Goal: Check status: Check status

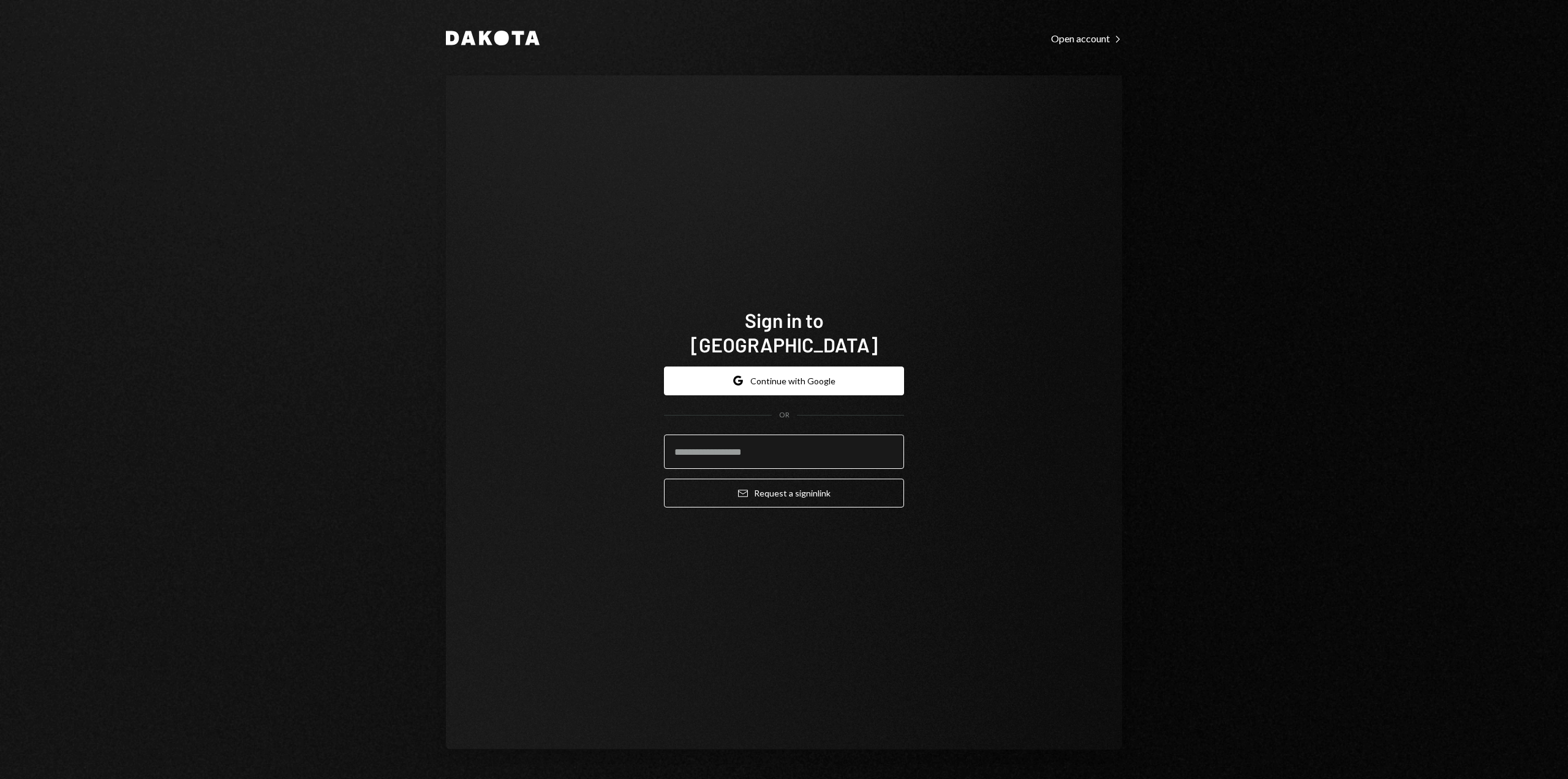
click at [702, 442] on input "email" at bounding box center [784, 452] width 240 height 34
type input "**********"
click at [770, 480] on button "Email Request a sign in link" at bounding box center [784, 493] width 240 height 29
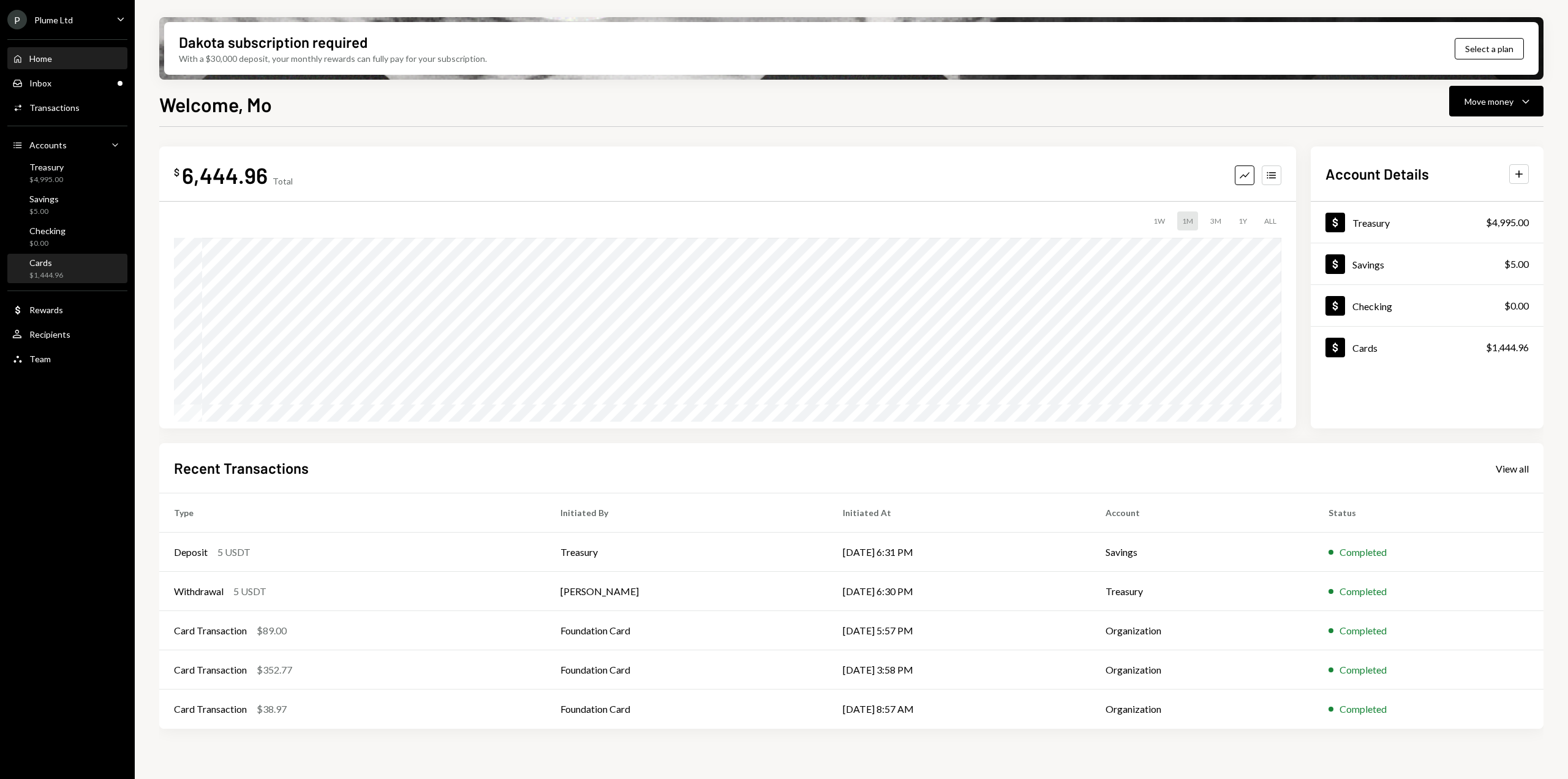
click at [48, 271] on div "$1,444.96" at bounding box center [45, 275] width 34 height 10
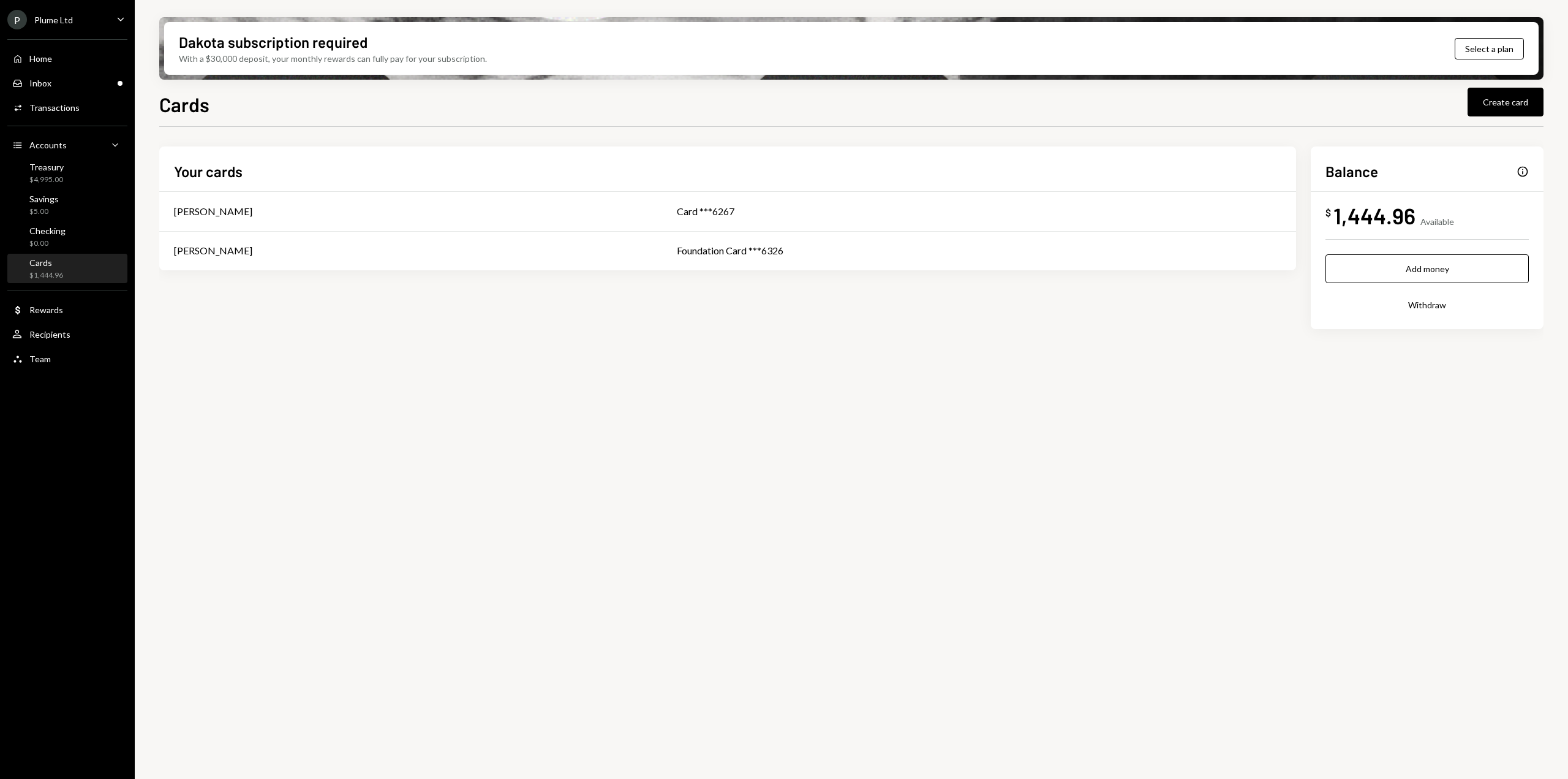
click at [83, 10] on div "P Plume Ltd Caret Down" at bounding box center [67, 20] width 135 height 20
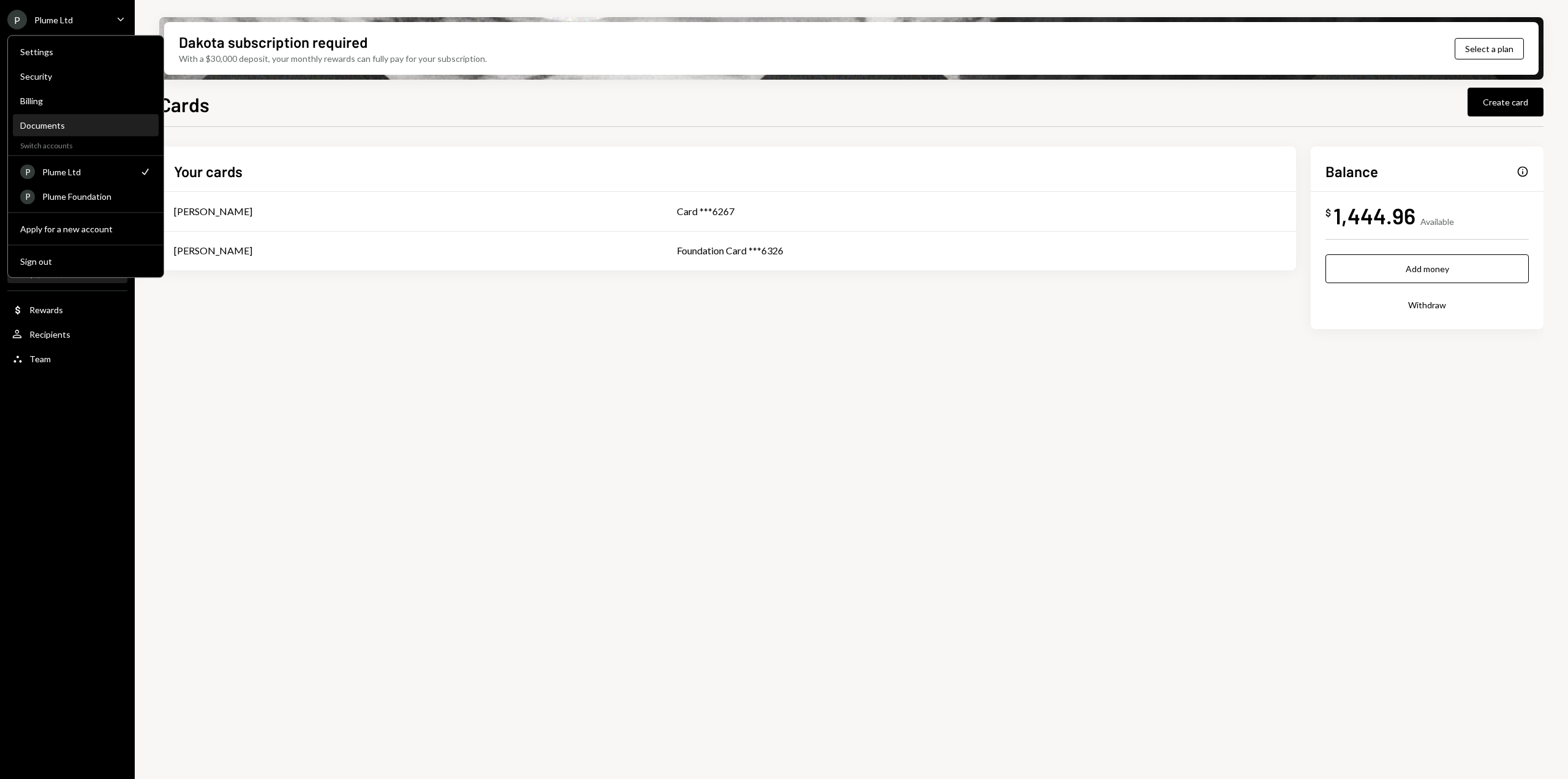
click at [46, 123] on div "Documents" at bounding box center [85, 124] width 131 height 10
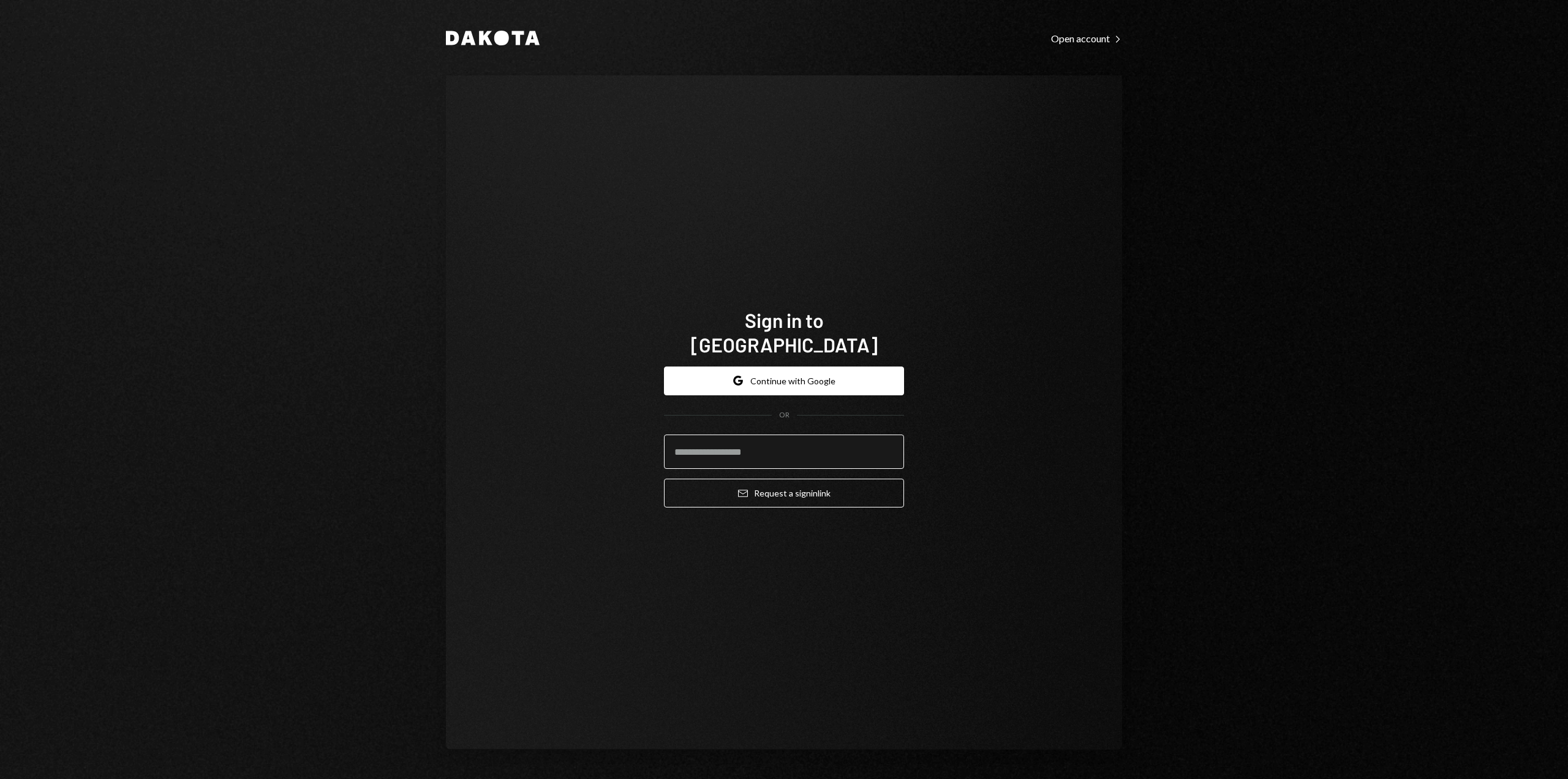
click at [739, 434] on input "email" at bounding box center [784, 452] width 240 height 34
type input "**********"
click at [738, 434] on input "**********" at bounding box center [784, 452] width 240 height 34
click at [737, 434] on input "**********" at bounding box center [784, 452] width 240 height 34
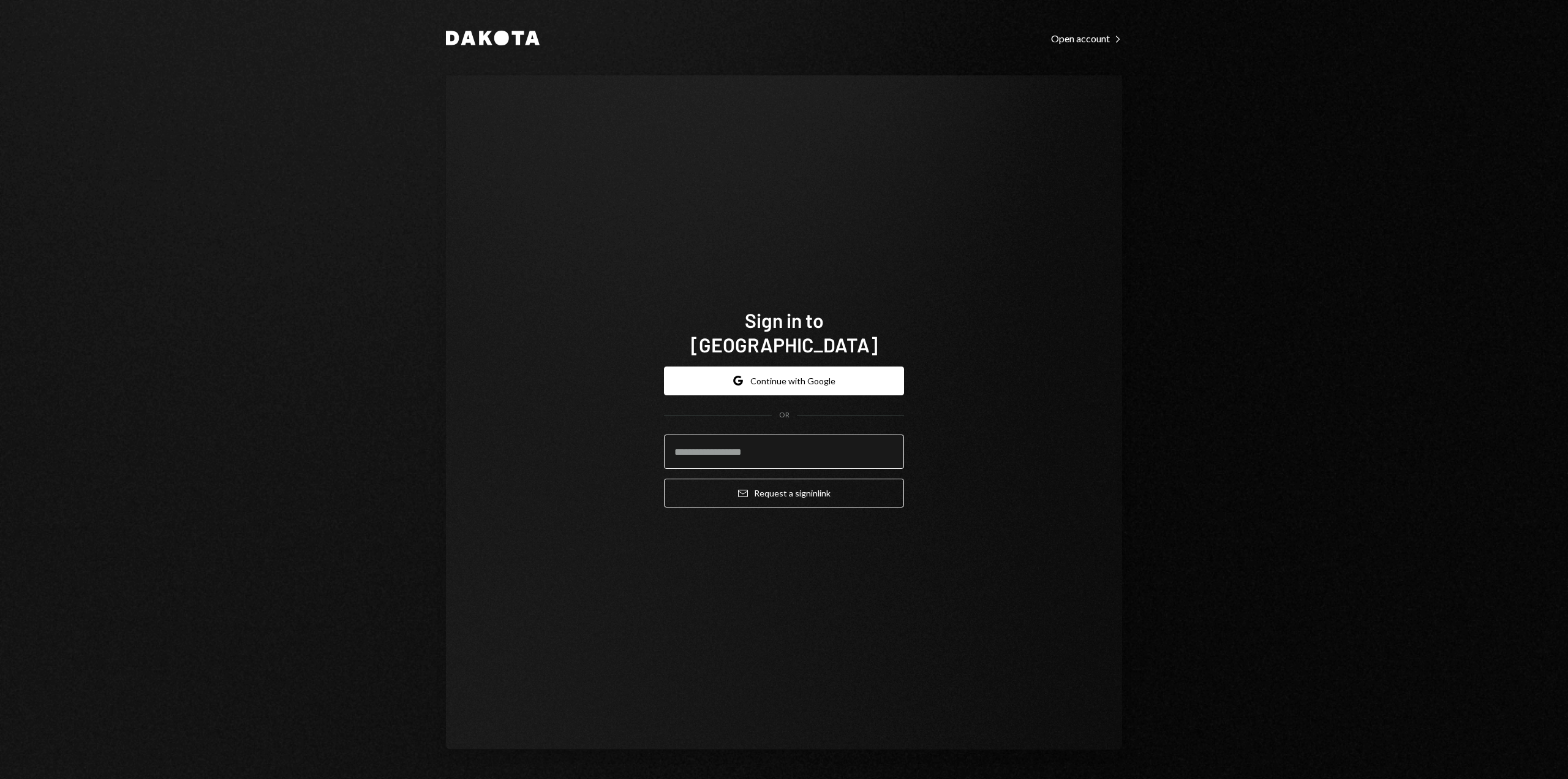
click at [708, 445] on input "email" at bounding box center [784, 452] width 240 height 34
type input "**********"
click at [744, 489] on icon "Email" at bounding box center [742, 493] width 10 height 10
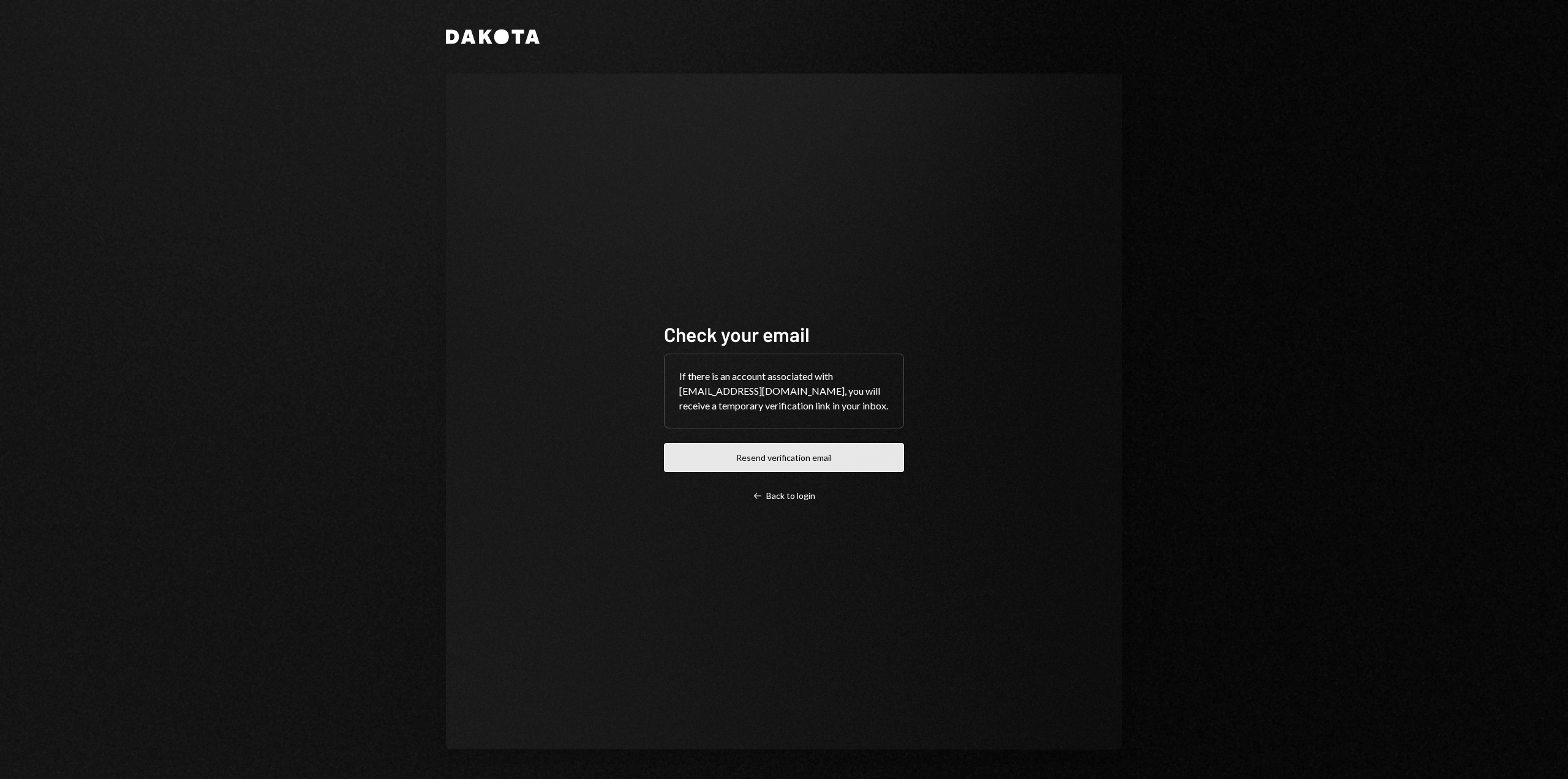
click at [776, 462] on button "Resend verification email" at bounding box center [784, 458] width 240 height 29
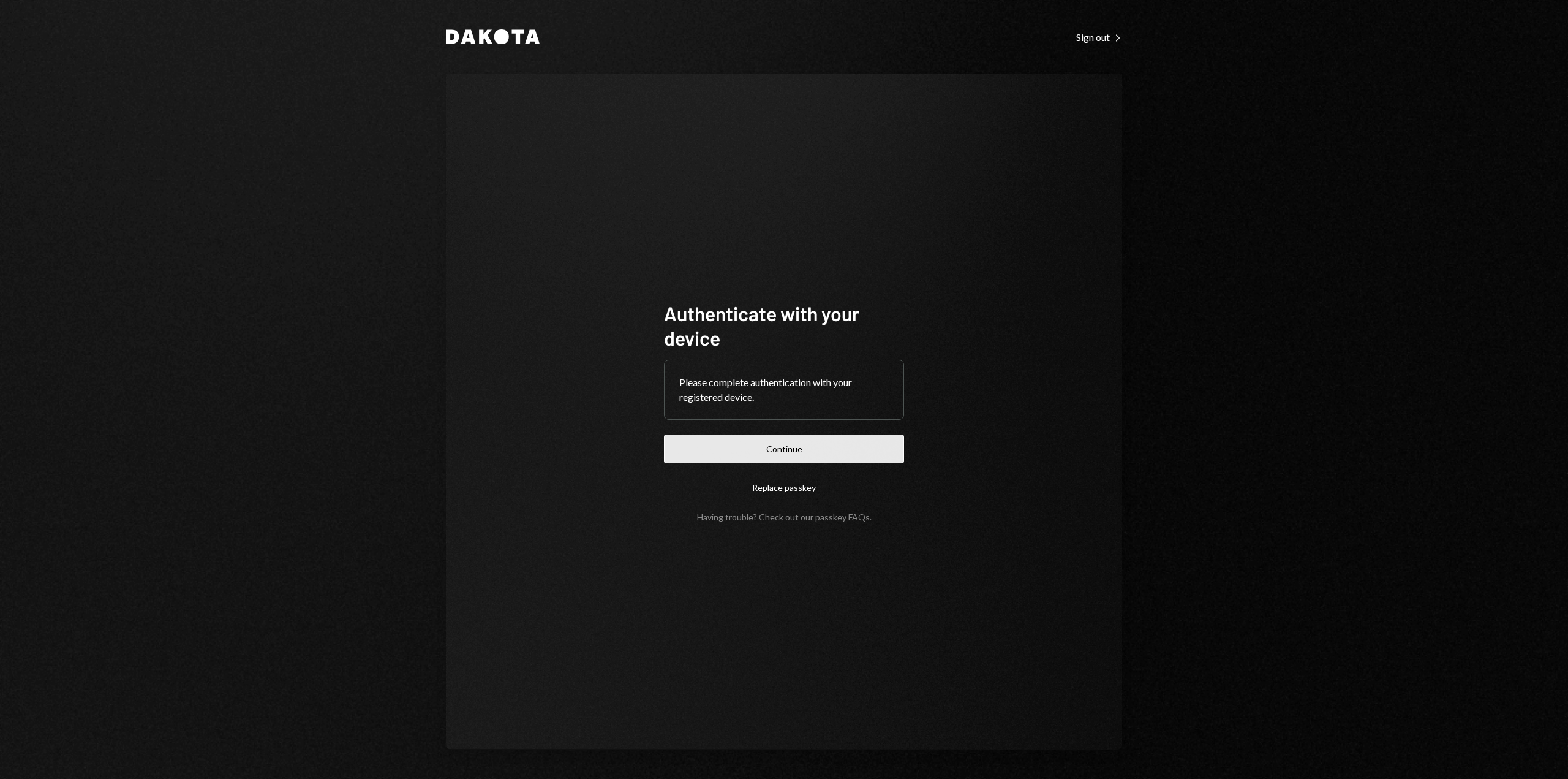
click at [779, 450] on button "Continue" at bounding box center [784, 449] width 240 height 29
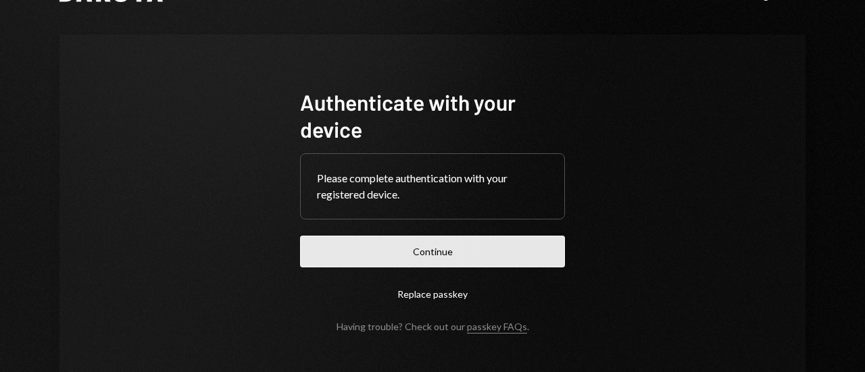
scroll to position [91, 0]
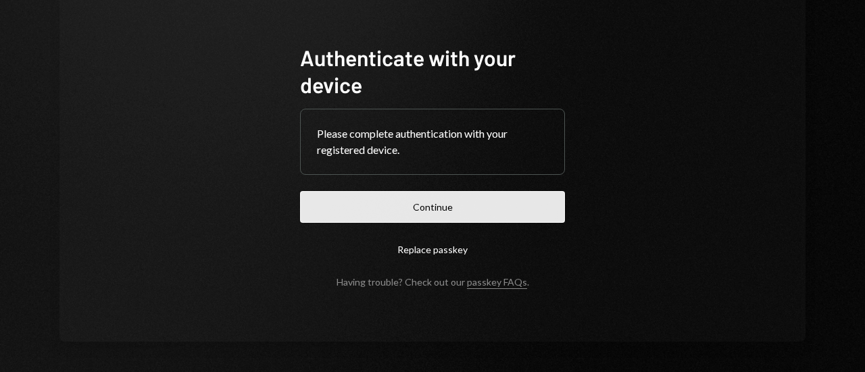
click at [418, 209] on button "Continue" at bounding box center [432, 207] width 265 height 32
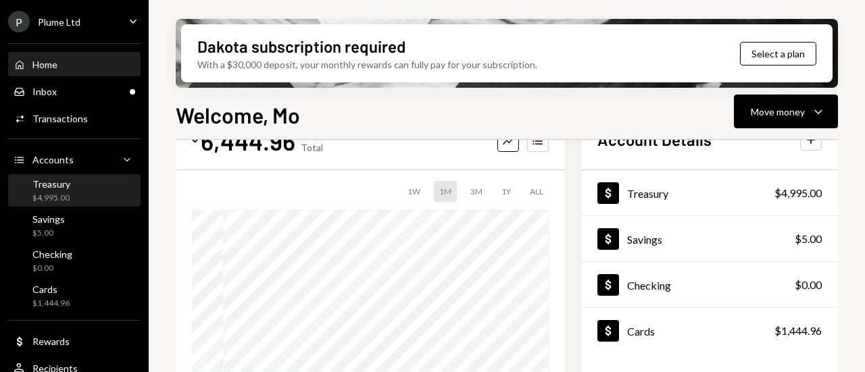
scroll to position [68, 0]
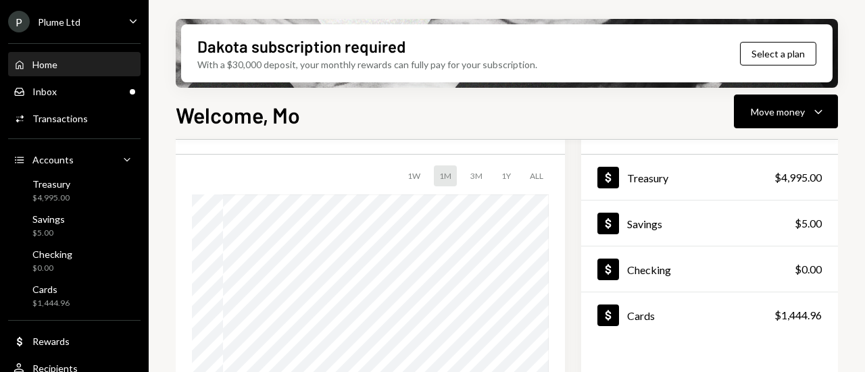
click at [108, 24] on div "P Plume Ltd Caret Down" at bounding box center [74, 22] width 149 height 22
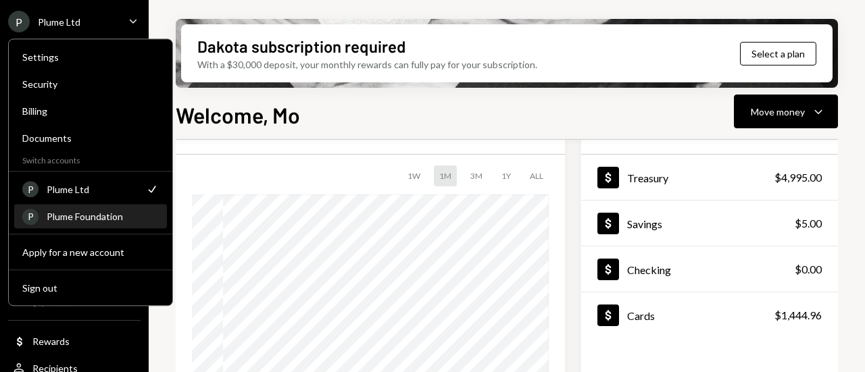
click at [91, 212] on div "Plume Foundation" at bounding box center [103, 216] width 112 height 11
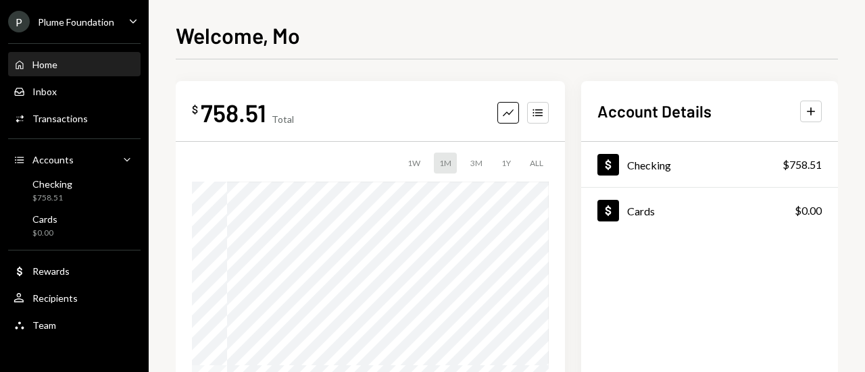
click at [116, 22] on div "P Plume Foundation Caret Down" at bounding box center [74, 22] width 149 height 22
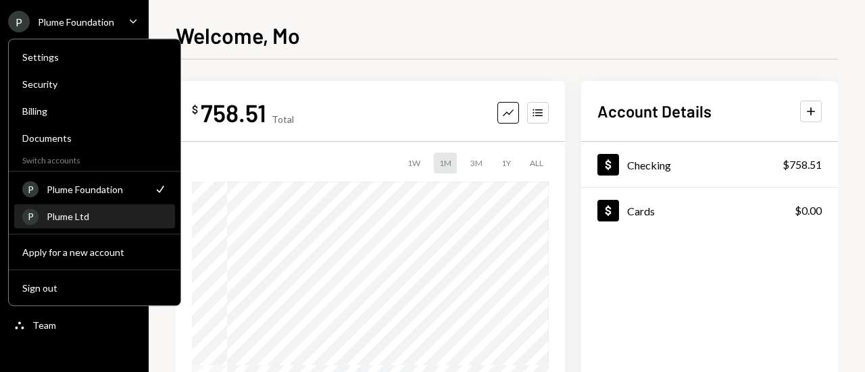
click at [62, 214] on div "Plume Ltd" at bounding box center [107, 216] width 120 height 11
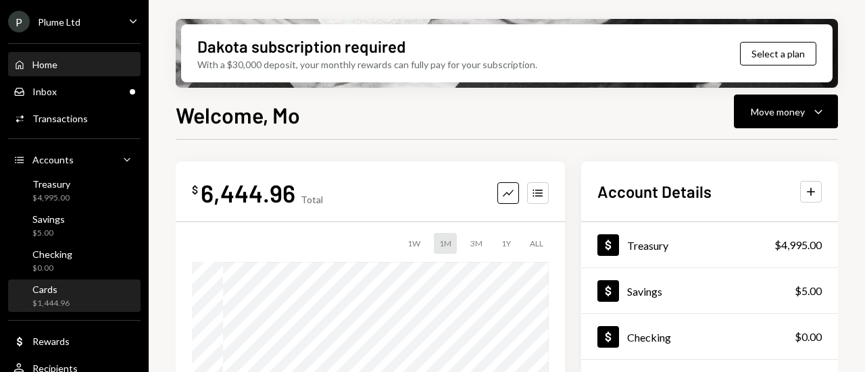
click at [55, 298] on div "$1,444.96" at bounding box center [50, 303] width 37 height 11
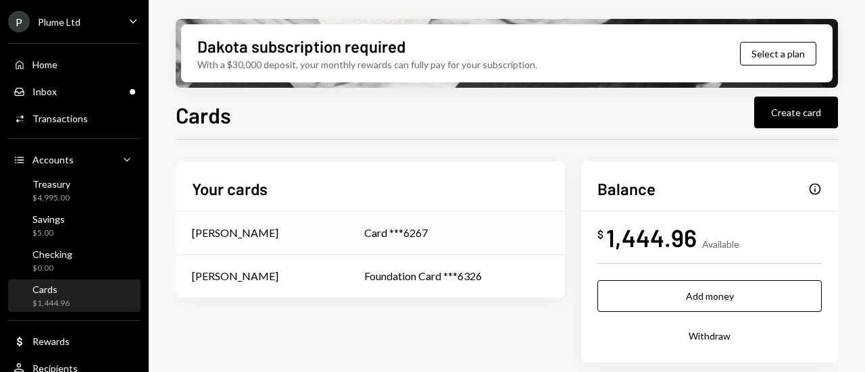
scroll to position [17, 0]
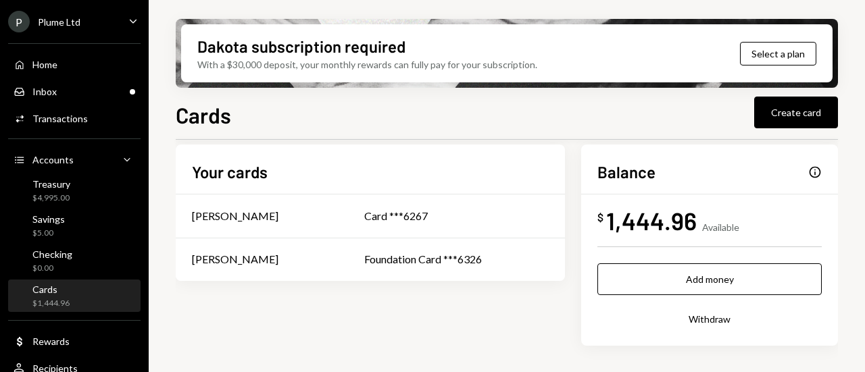
click at [76, 29] on div "P Plume Ltd" at bounding box center [44, 22] width 72 height 22
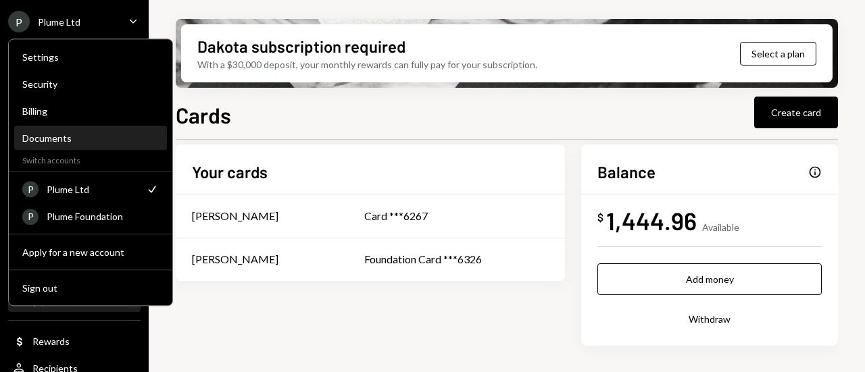
click at [58, 136] on div "Documents" at bounding box center [90, 137] width 137 height 11
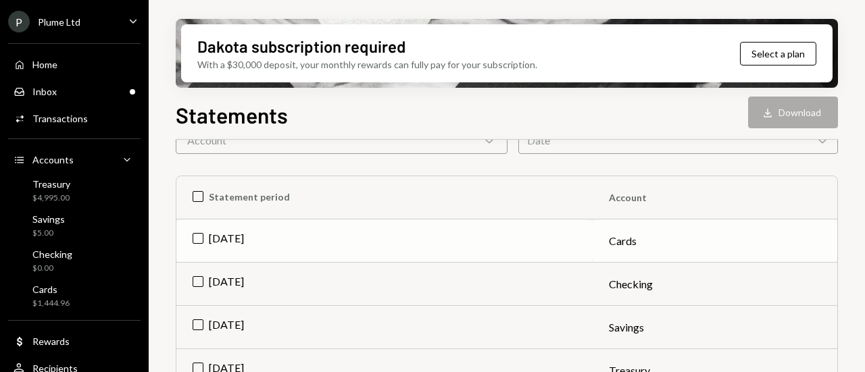
scroll to position [68, 0]
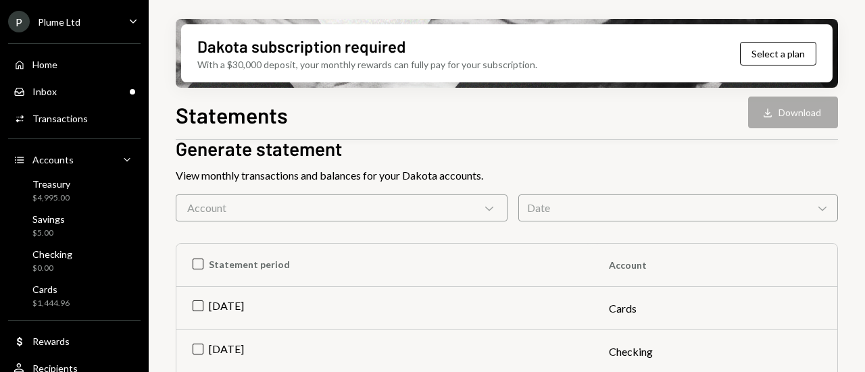
click at [430, 205] on div "Account Chevron Down" at bounding box center [342, 208] width 332 height 27
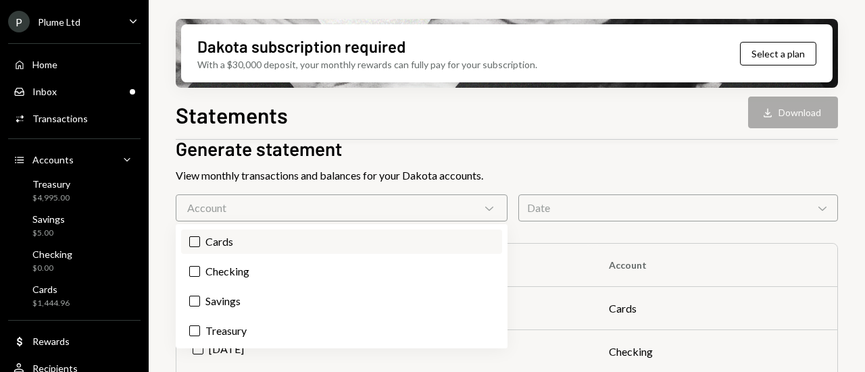
click at [280, 243] on label "Cards" at bounding box center [341, 242] width 321 height 24
click at [200, 243] on button "Cards" at bounding box center [194, 242] width 11 height 11
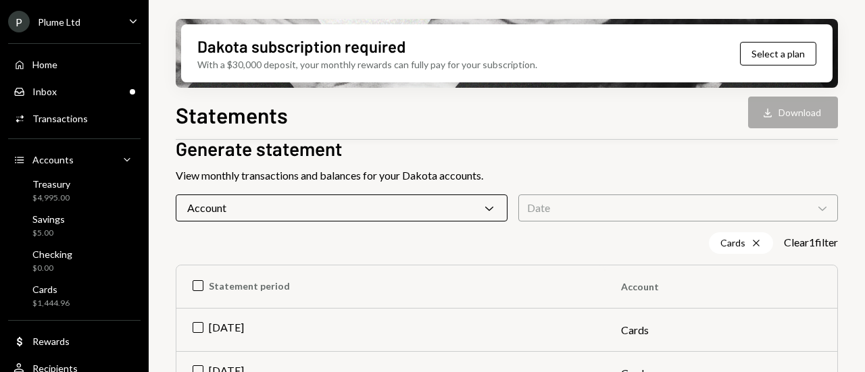
click at [576, 182] on div "View monthly transactions and balances for your Dakota accounts." at bounding box center [507, 176] width 662 height 16
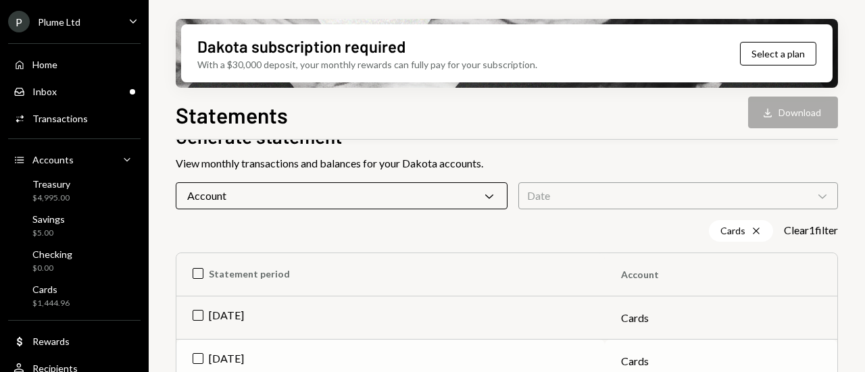
scroll to position [101, 0]
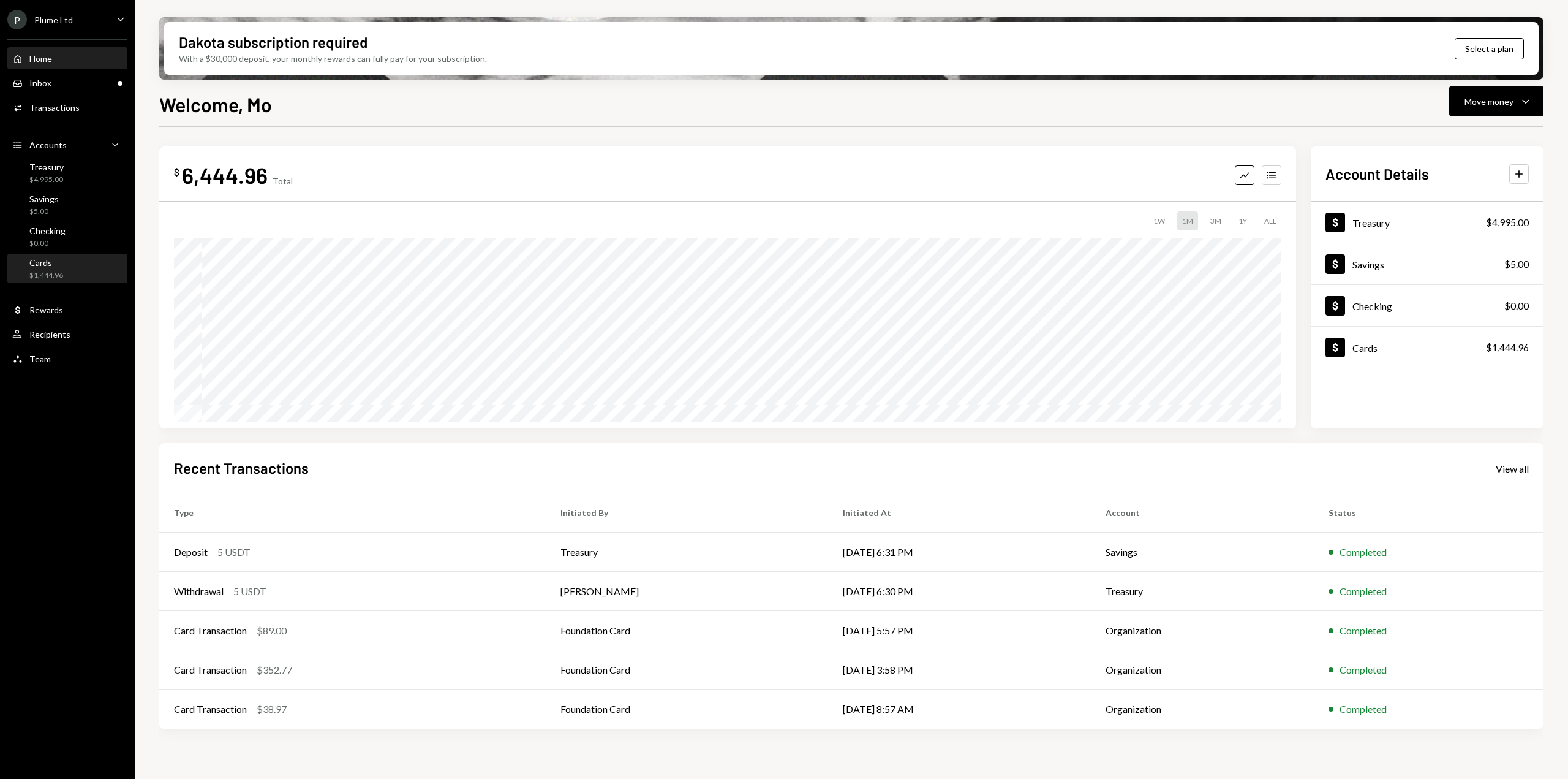
click at [84, 274] on div "Cards $1,444.96" at bounding box center [68, 269] width 111 height 24
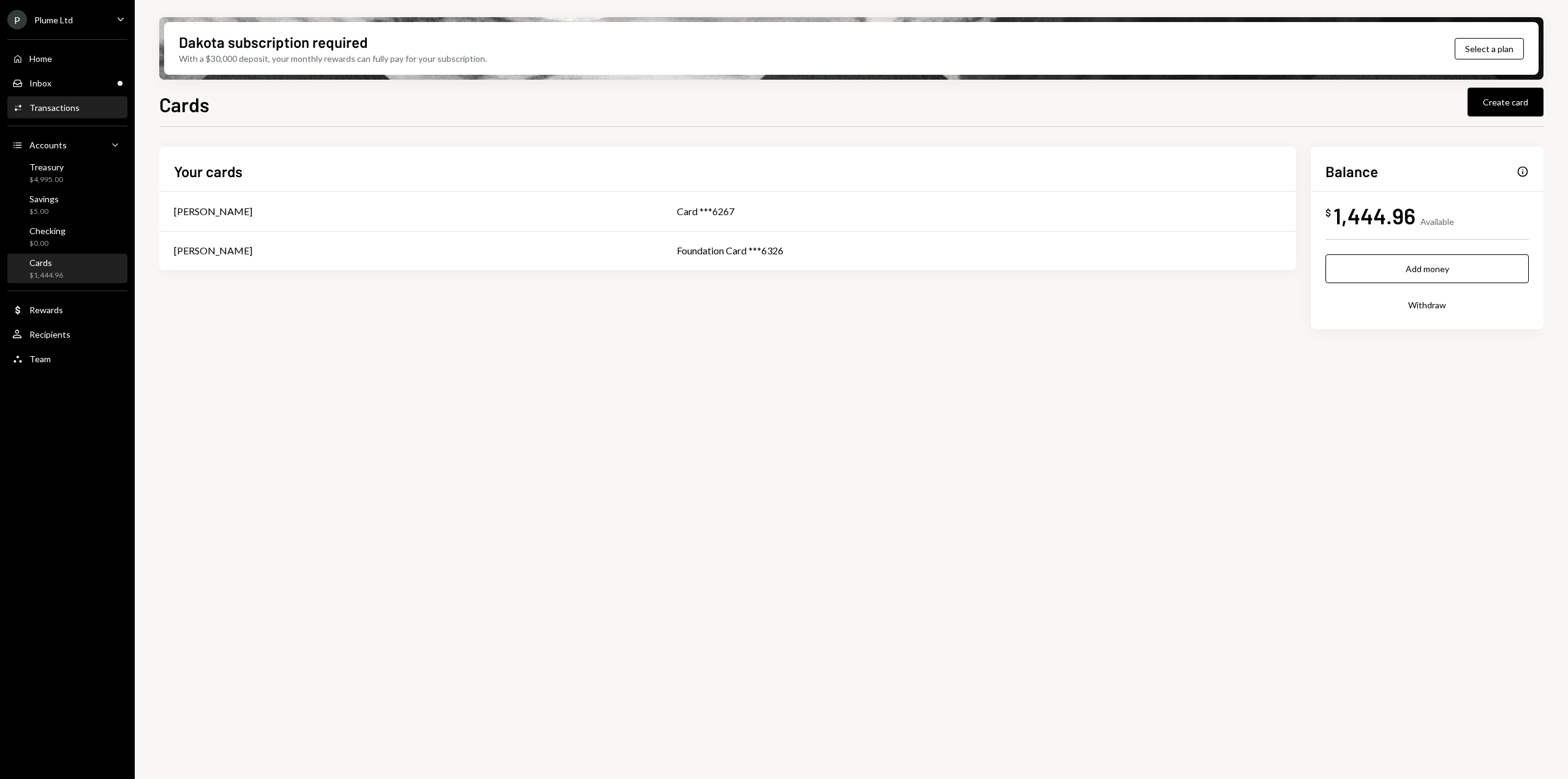
click at [58, 109] on div "Transactions" at bounding box center [53, 107] width 50 height 10
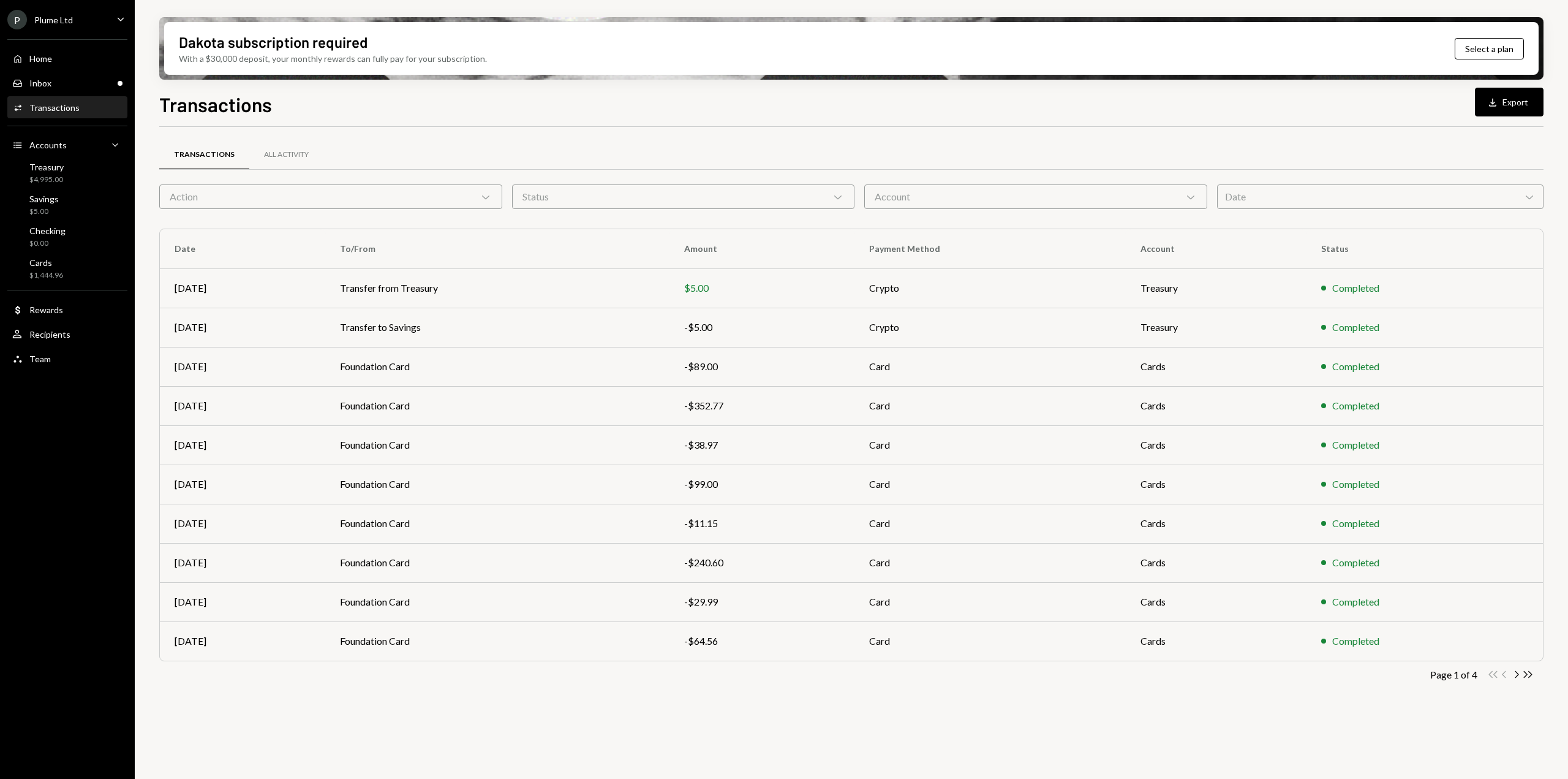
click at [898, 191] on div "Account Chevron Down" at bounding box center [1036, 196] width 344 height 24
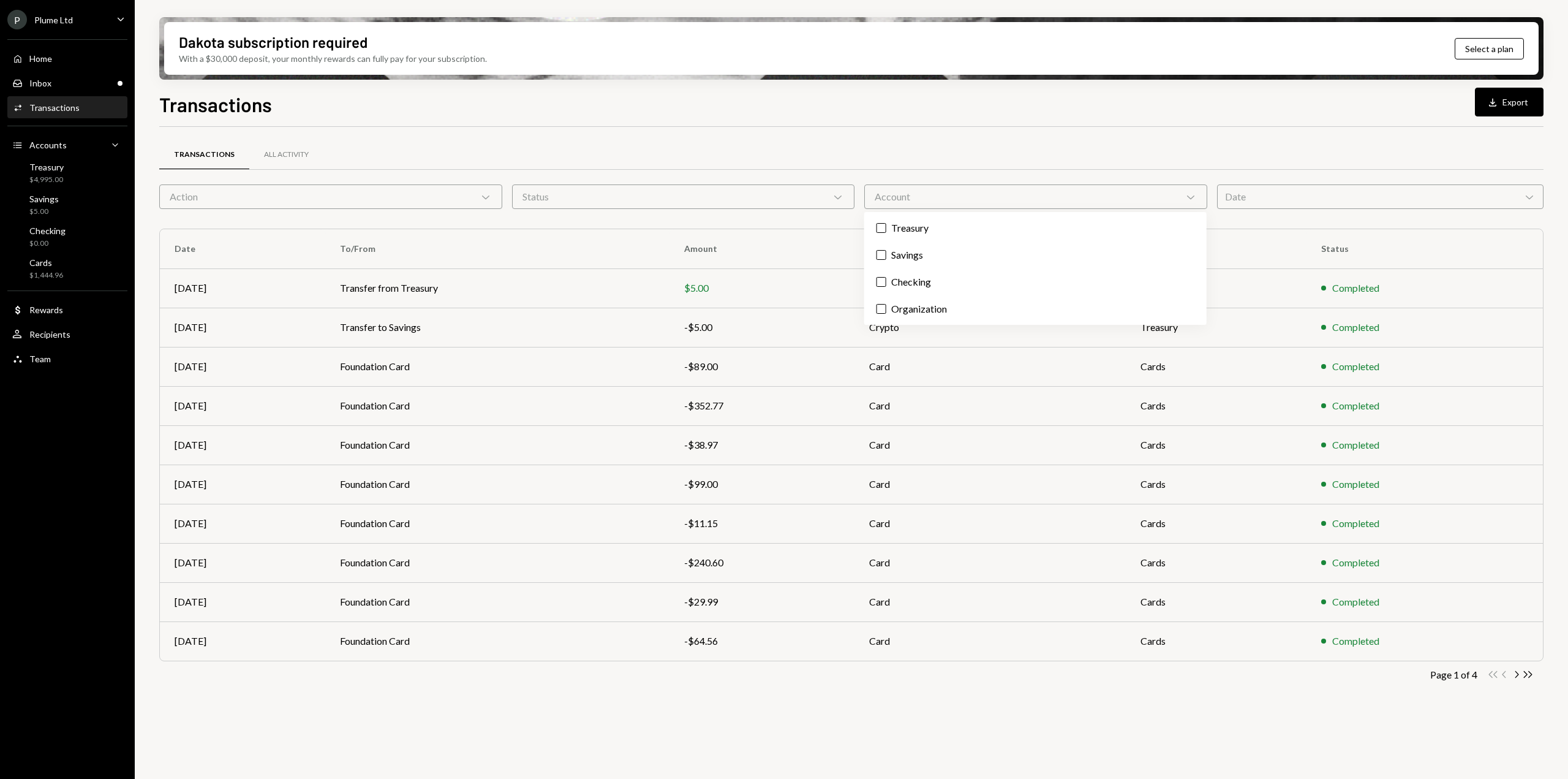
click at [908, 201] on div "Account Chevron Down" at bounding box center [1036, 196] width 344 height 24
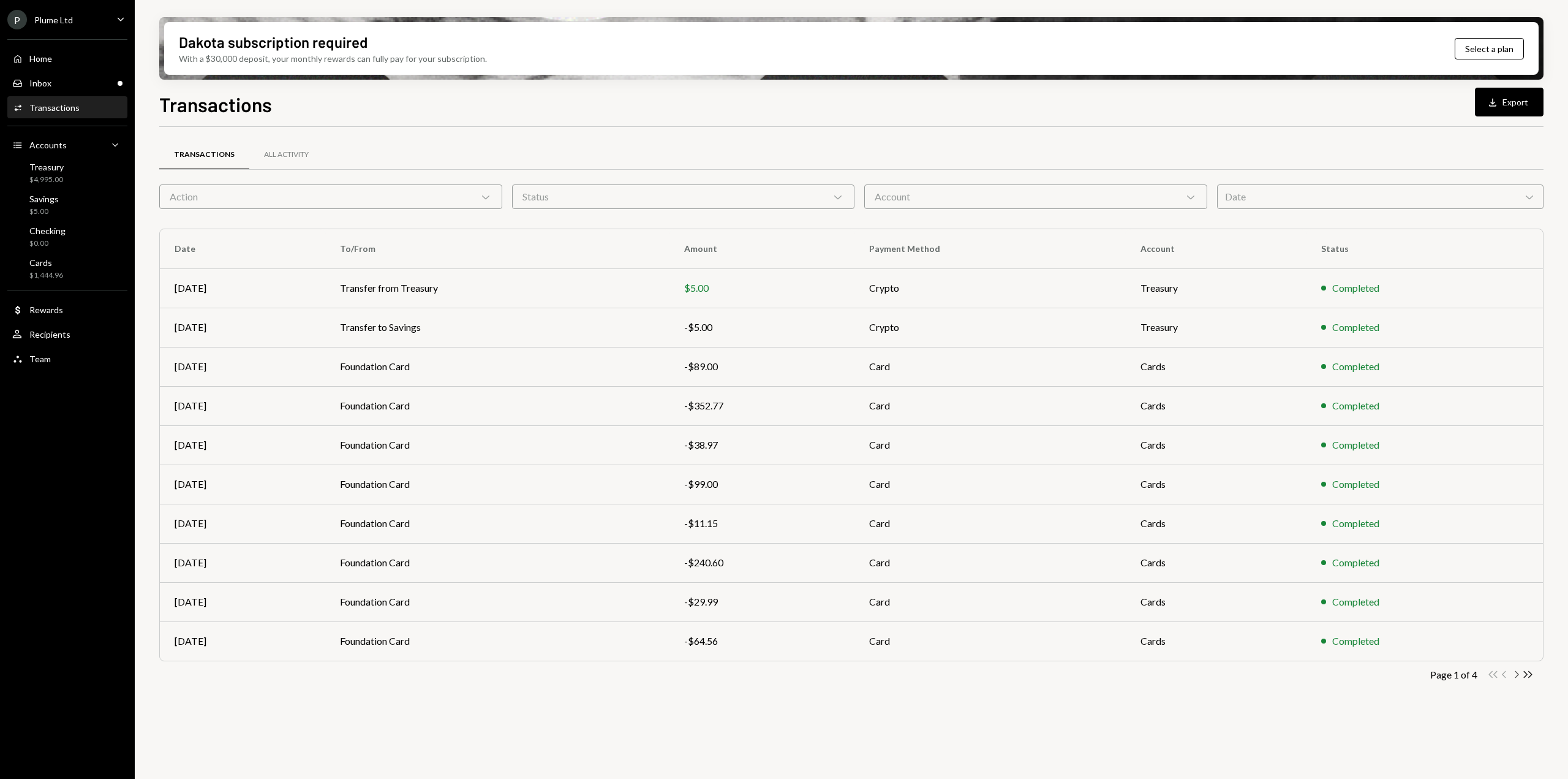
click at [1518, 673] on icon "Chevron Right" at bounding box center [1516, 674] width 12 height 12
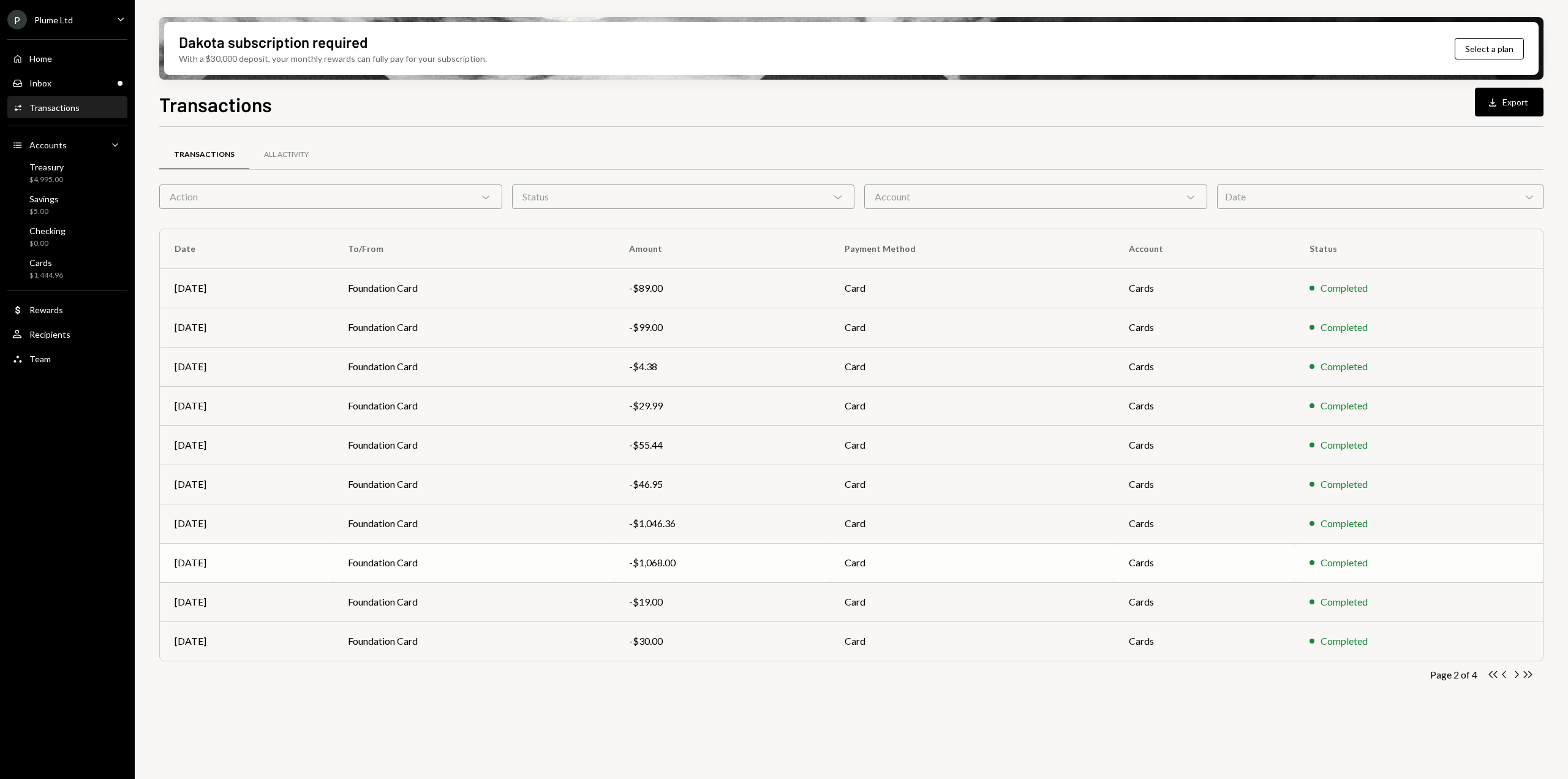
click at [621, 555] on td "-$1,068.00" at bounding box center [721, 562] width 215 height 39
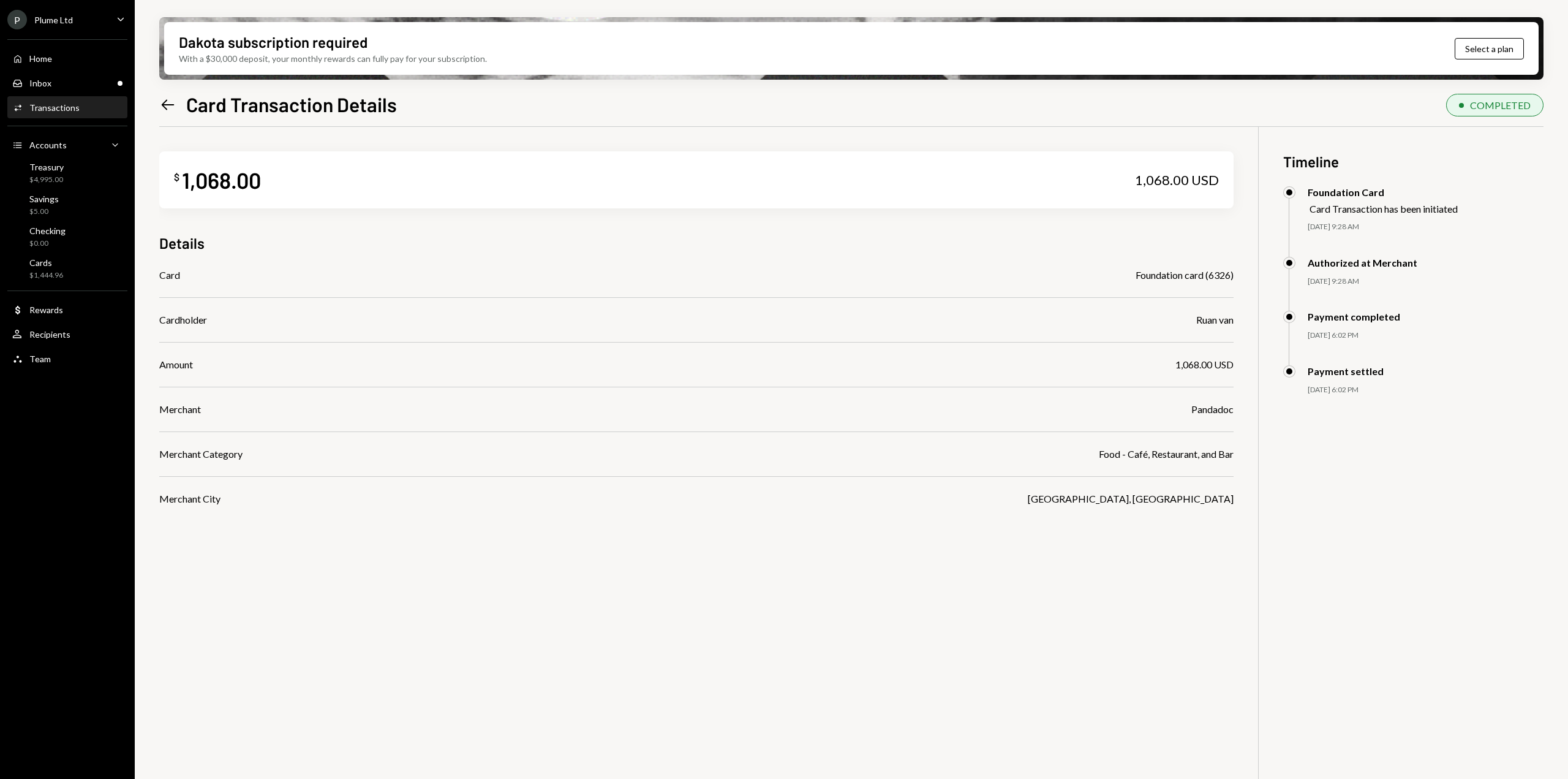
click at [1209, 411] on div "Pandadoc" at bounding box center [1213, 409] width 43 height 15
copy div "Pandadoc"
click at [165, 106] on icon "Left Arrow" at bounding box center [168, 104] width 17 height 17
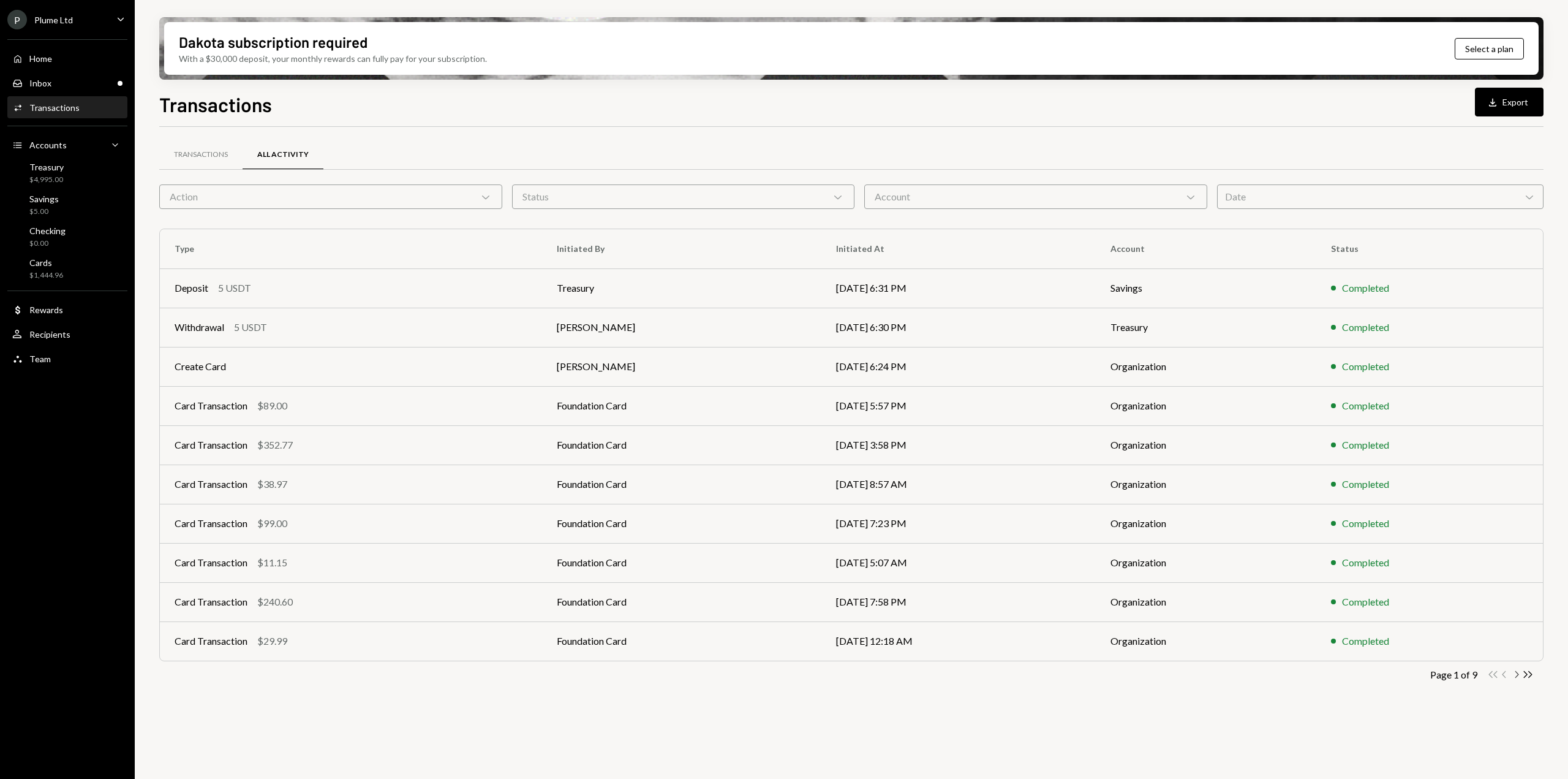
click at [1514, 671] on icon "Chevron Right" at bounding box center [1516, 674] width 12 height 12
click at [186, 156] on div "Transactions" at bounding box center [200, 154] width 53 height 10
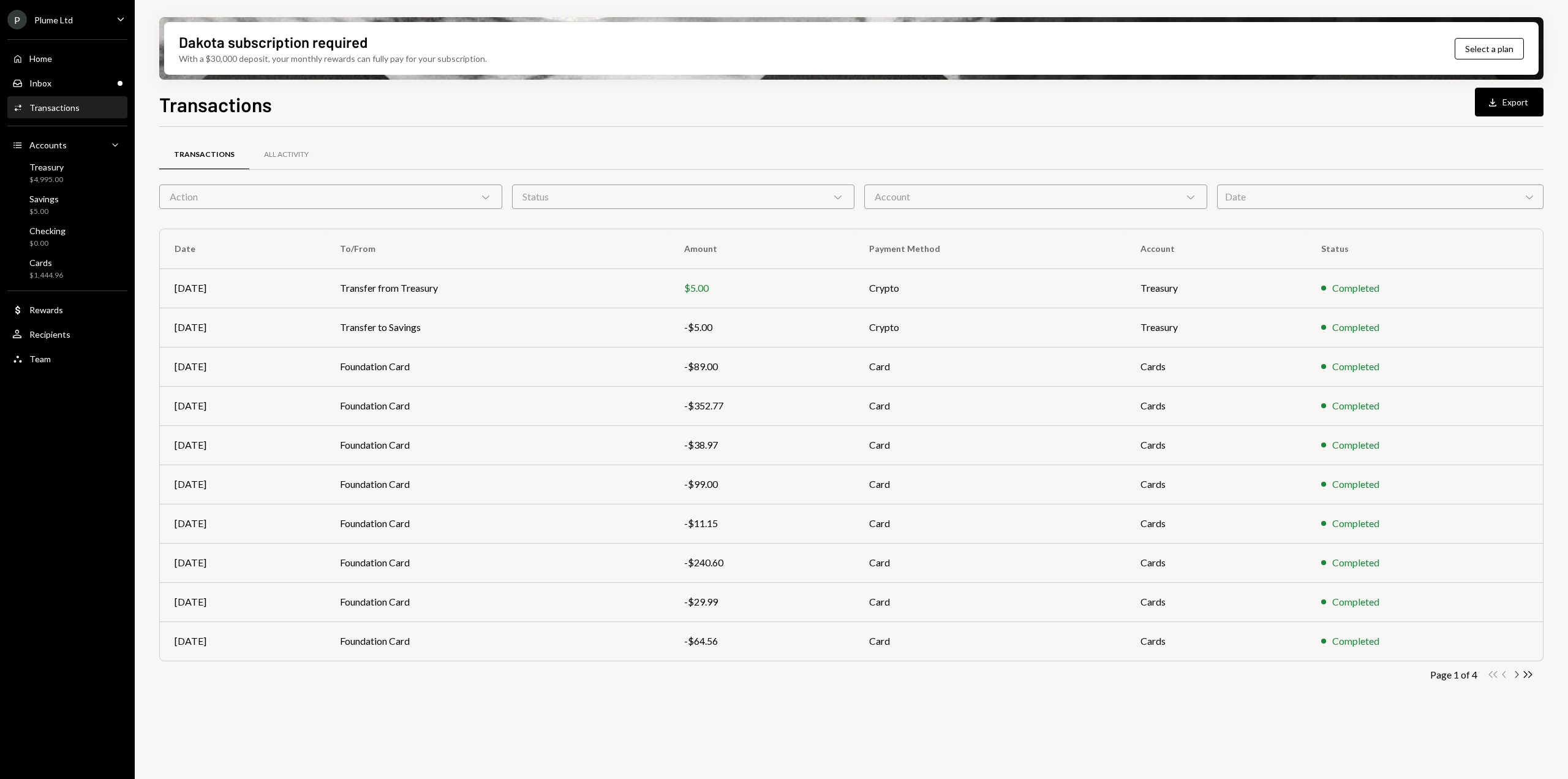
click at [1514, 677] on icon "Chevron Right" at bounding box center [1516, 674] width 12 height 12
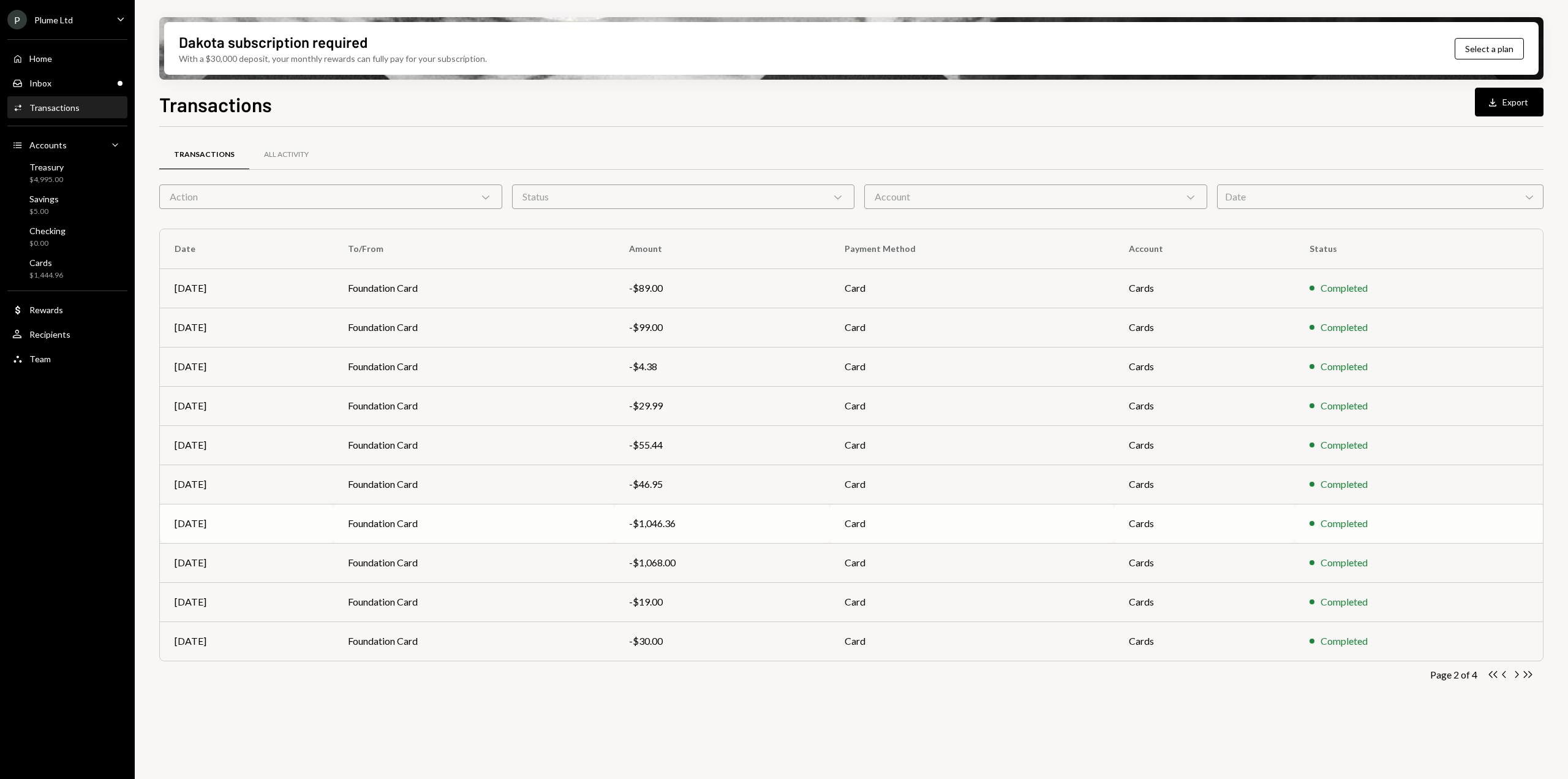
click at [571, 529] on td "Foundation Card" at bounding box center [474, 523] width 281 height 39
